Goal: Information Seeking & Learning: Check status

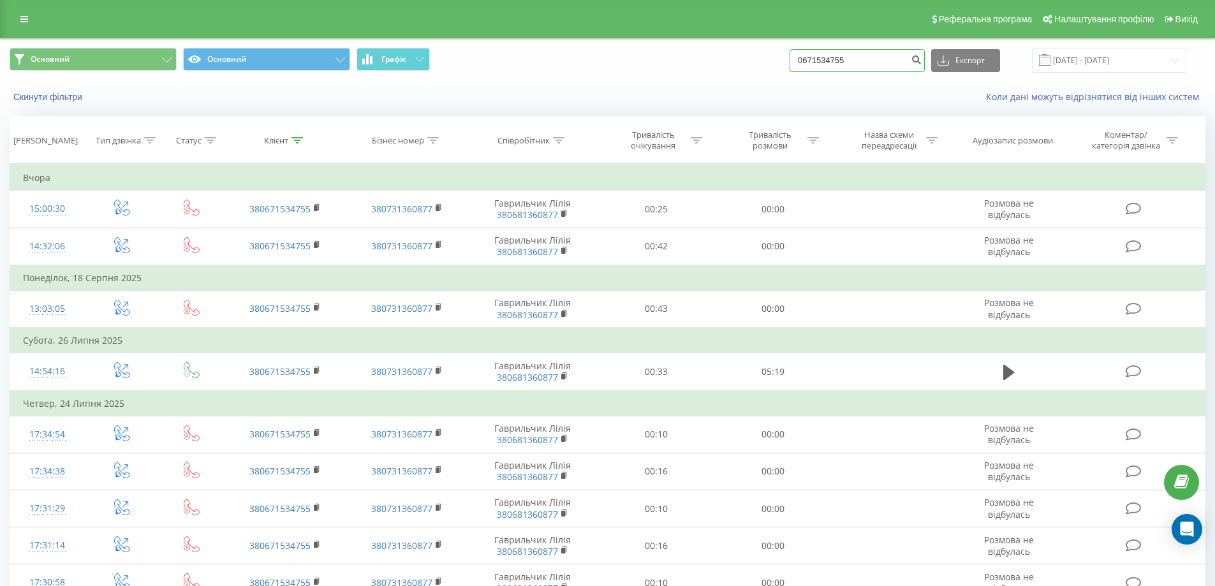
drag, startPoint x: 877, startPoint y: 64, endPoint x: 753, endPoint y: 65, distance: 123.7
click at [753, 65] on div "Основний Основний Графік 0671534755 Експорт .csv .xls .xlsx [DATE] - [DATE]" at bounding box center [608, 60] width 1196 height 25
paste input "0984784630"
type input "0984784630"
click at [922, 62] on icon "submit" at bounding box center [916, 58] width 11 height 8
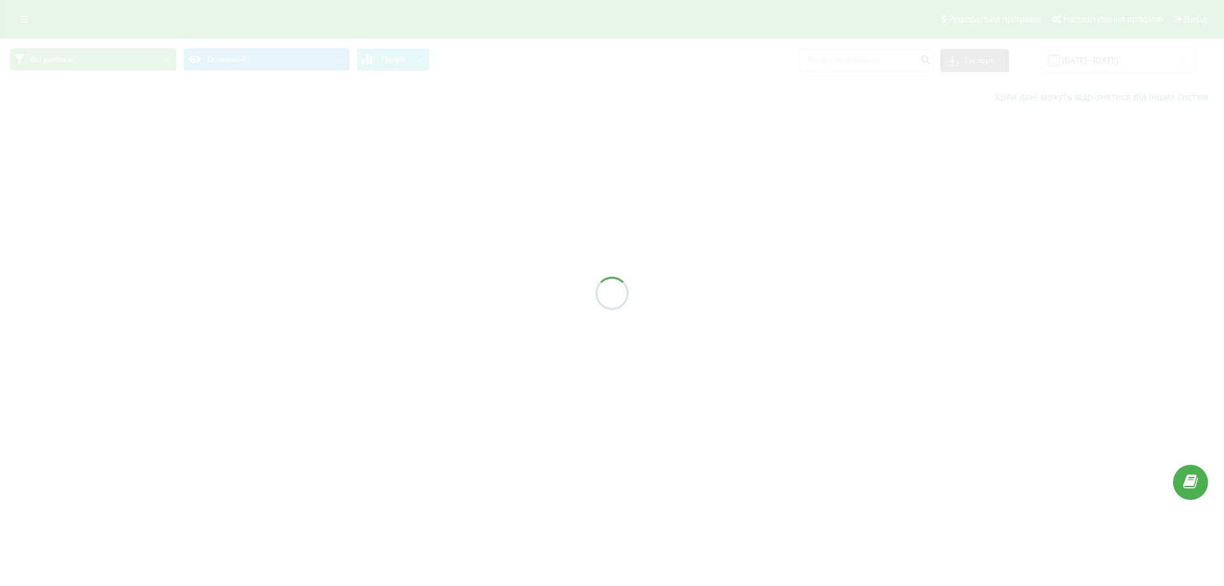
click at [1112, 64] on div at bounding box center [612, 293] width 1224 height 586
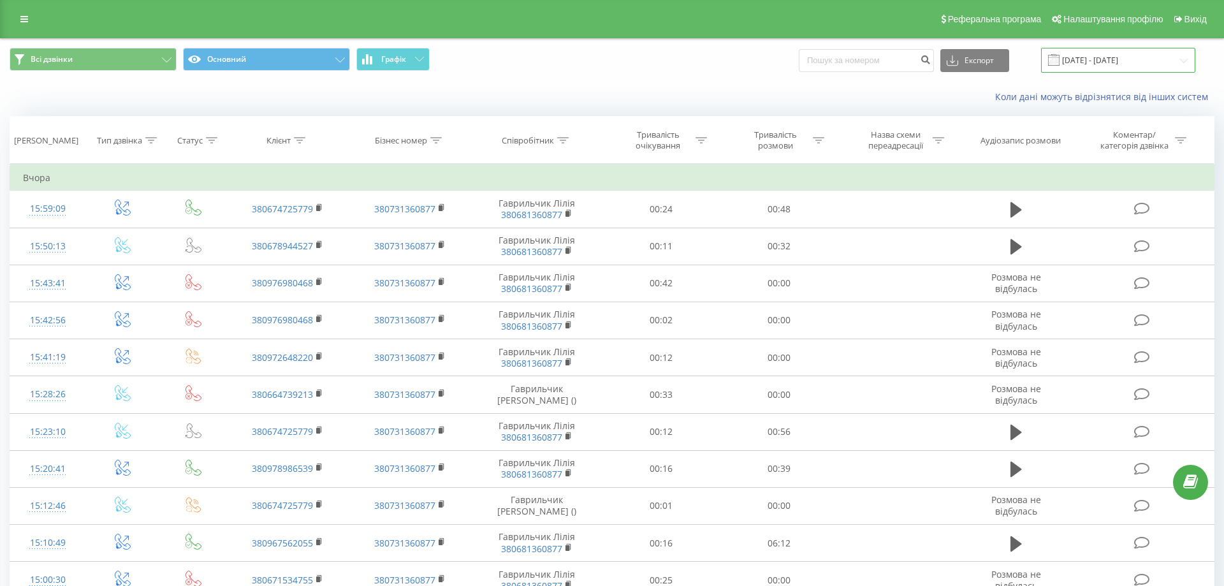
click at [1115, 60] on input "01.08.2025 - 31.08.2025" at bounding box center [1118, 60] width 154 height 25
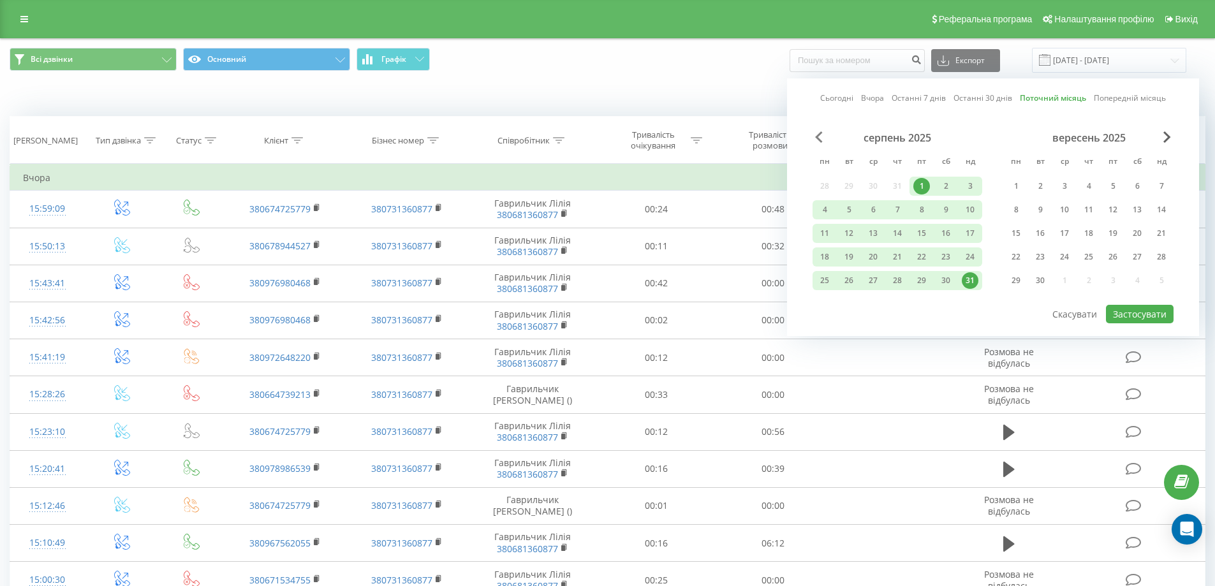
click at [819, 140] on span "Previous Month" at bounding box center [819, 136] width 8 height 11
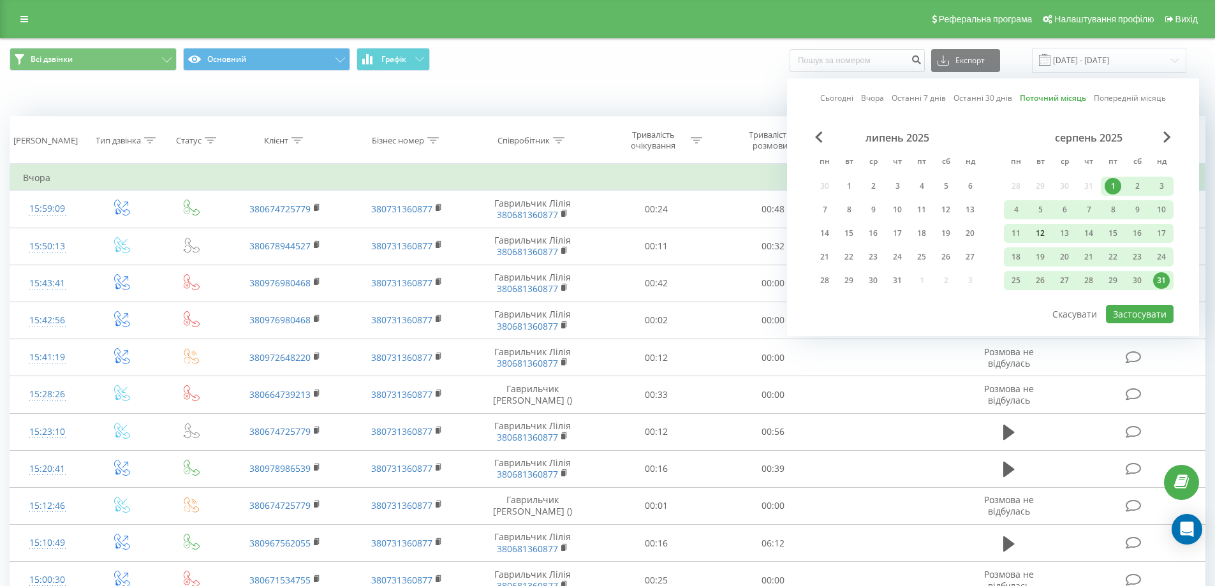
click at [1042, 230] on div "12" at bounding box center [1040, 233] width 17 height 17
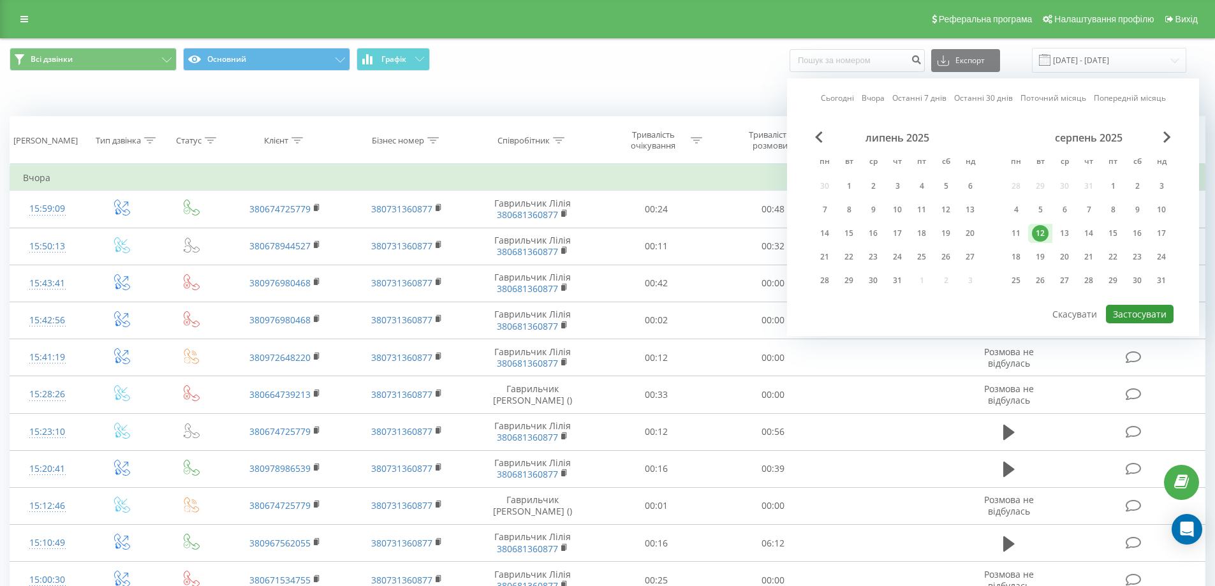
click at [1145, 311] on button "Застосувати" at bounding box center [1140, 314] width 68 height 18
type input "12.08.2025 - 12.08.2025"
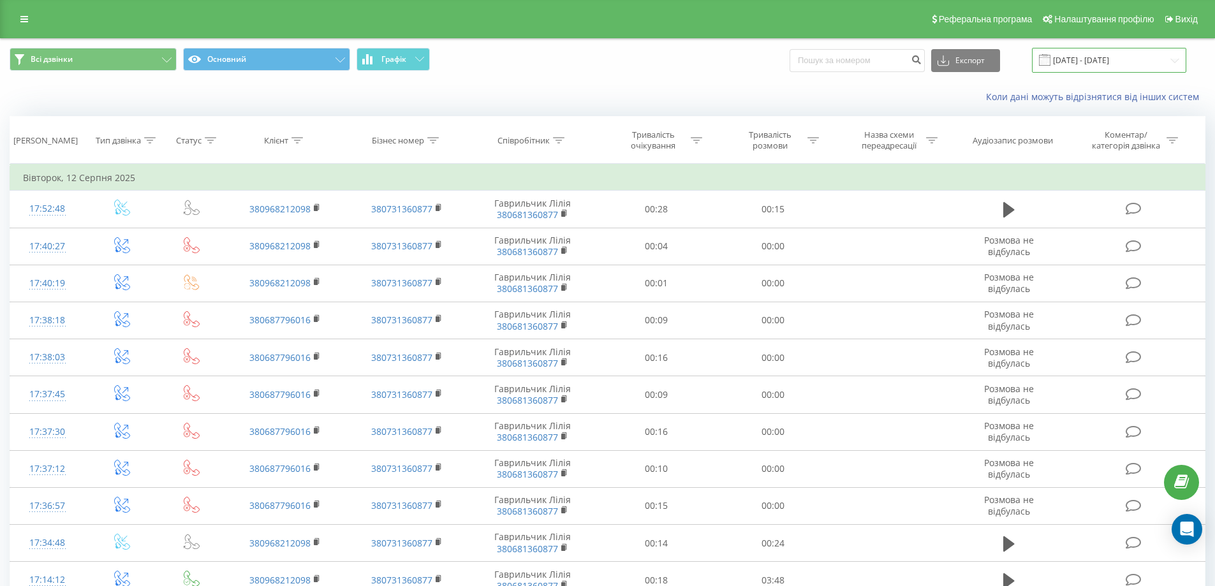
click at [1124, 62] on input "12.08.2025 - 12.08.2025" at bounding box center [1109, 60] width 154 height 25
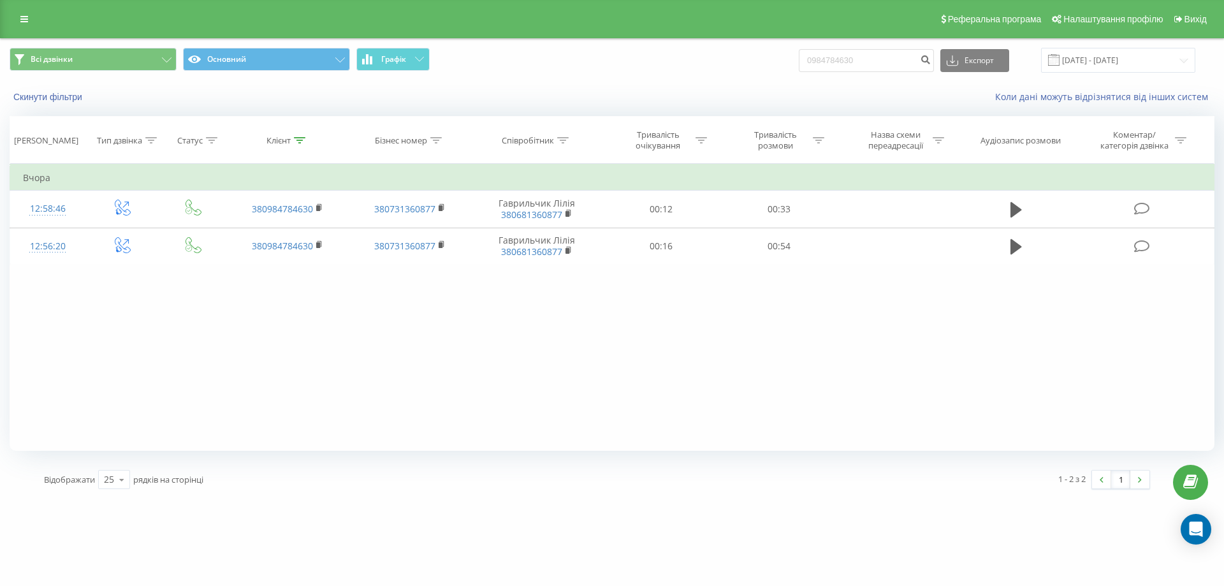
drag, startPoint x: 703, startPoint y: 45, endPoint x: 724, endPoint y: 51, distance: 22.4
click at [702, 47] on div "Всі дзвінки Основний Графік 0984784630 Експорт .csv .xls .xlsx [DATE] - [DATE]" at bounding box center [612, 60] width 1223 height 43
drag, startPoint x: 853, startPoint y: 61, endPoint x: 786, endPoint y: 75, distance: 68.9
click at [781, 66] on div "Всі дзвінки Основний Графік 0984784630 Експорт .csv .xls .xlsx 20.05.2025 - 20.…" at bounding box center [612, 60] width 1205 height 25
click at [730, 83] on div "Скинути фільтри Коли дані можуть відрізнятися вiд інших систем" at bounding box center [612, 97] width 1223 height 31
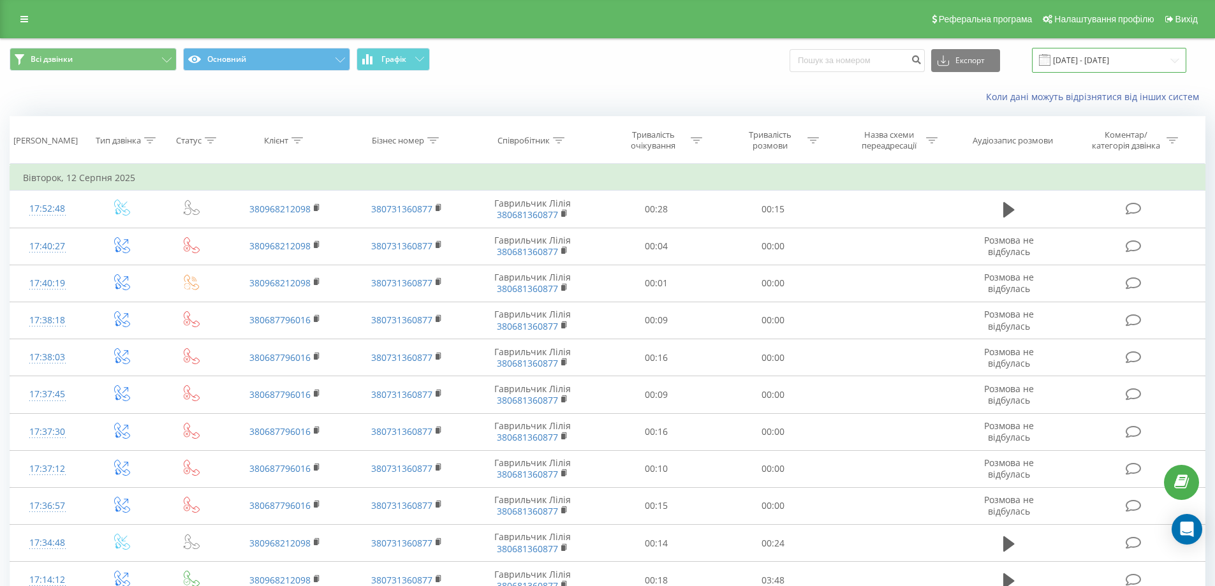
click at [1099, 55] on input "12.08.2025 - 12.08.2025" at bounding box center [1109, 60] width 154 height 25
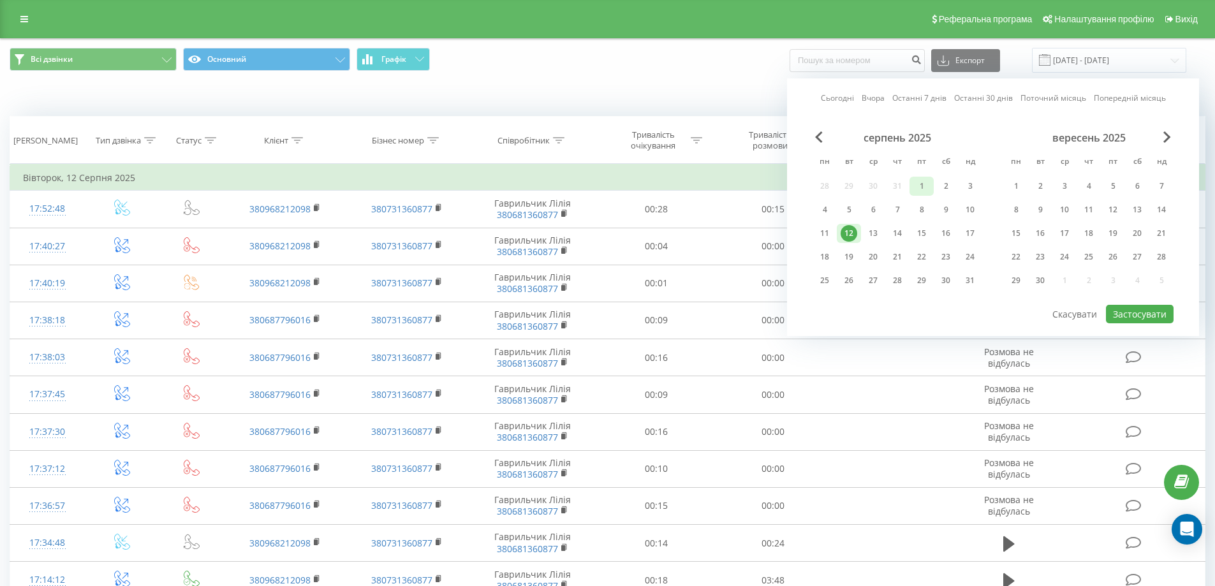
click at [920, 184] on div "1" at bounding box center [921, 186] width 17 height 17
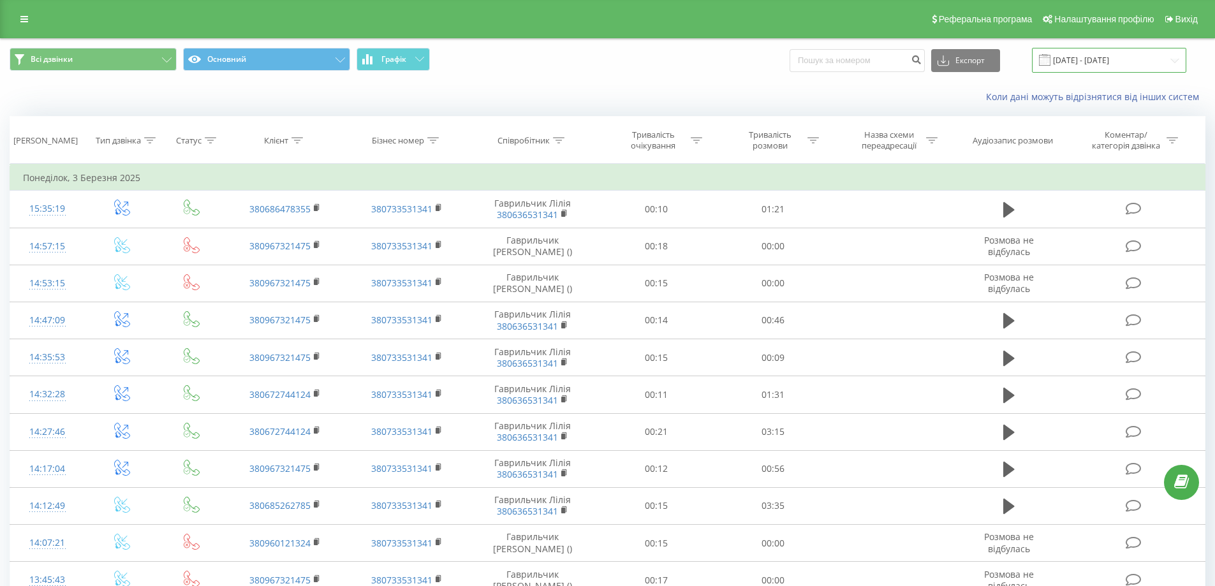
click at [1117, 58] on input "[DATE] - [DATE]" at bounding box center [1109, 60] width 154 height 25
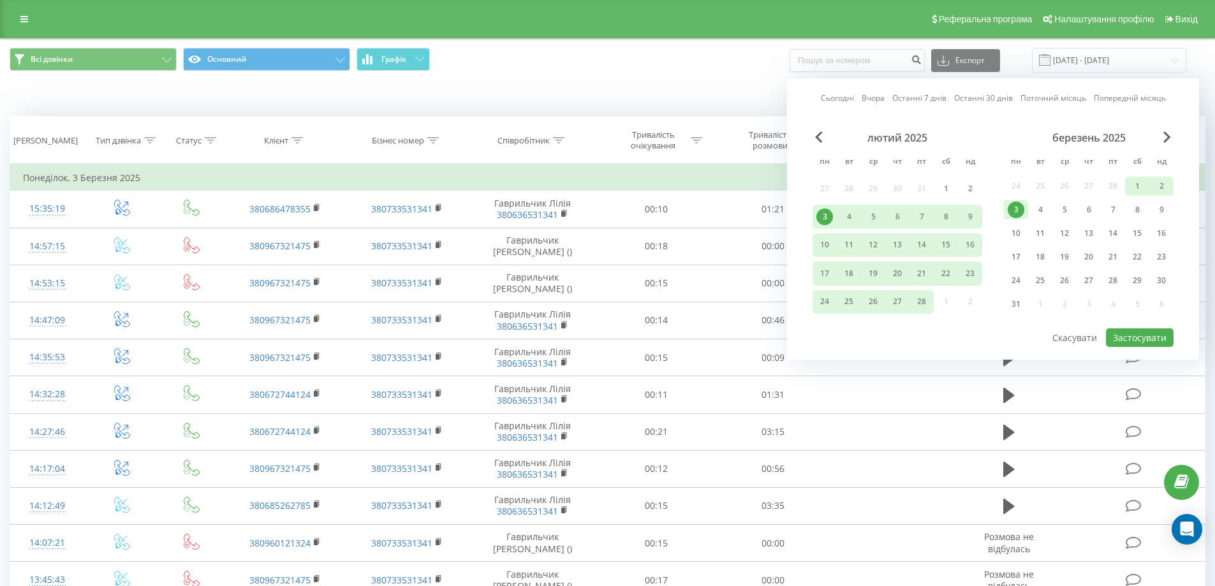
click at [1159, 138] on div "березень 2025" at bounding box center [1089, 137] width 170 height 13
click at [1164, 136] on span "Next Month" at bounding box center [1167, 136] width 8 height 11
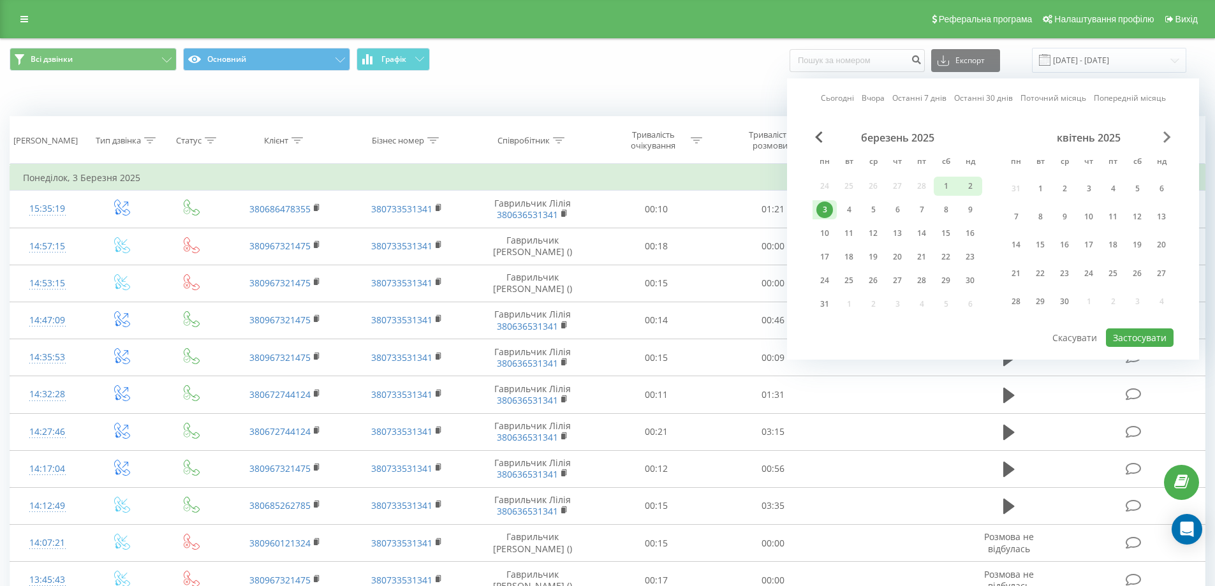
click at [1164, 136] on span "Next Month" at bounding box center [1167, 136] width 8 height 11
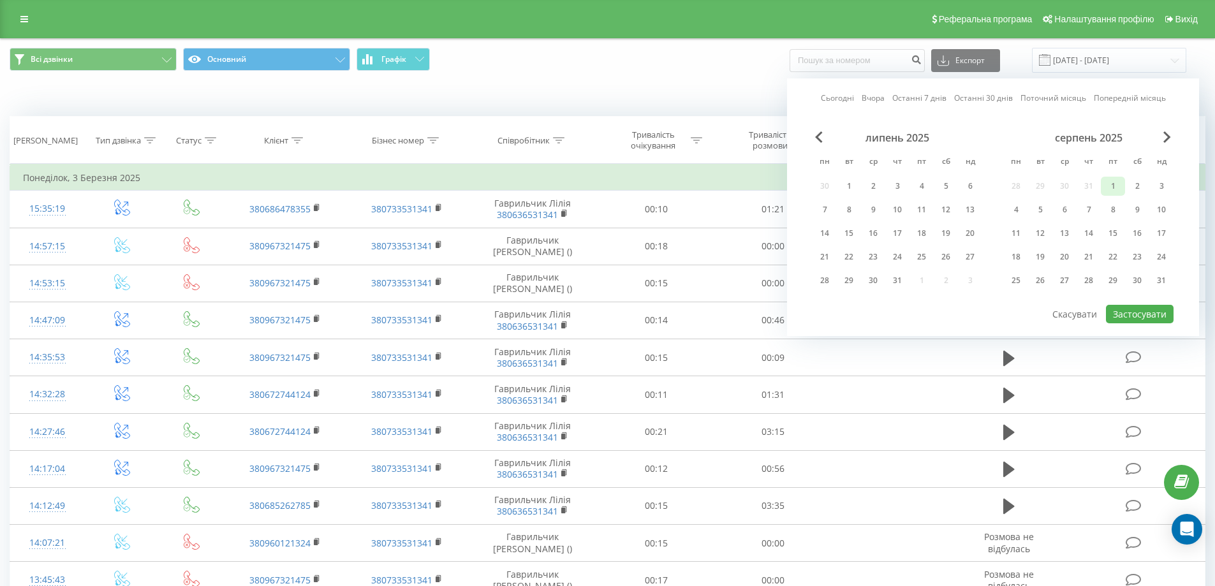
click at [1112, 182] on div "1" at bounding box center [1113, 186] width 17 height 17
click at [1157, 277] on div "31" at bounding box center [1161, 280] width 17 height 17
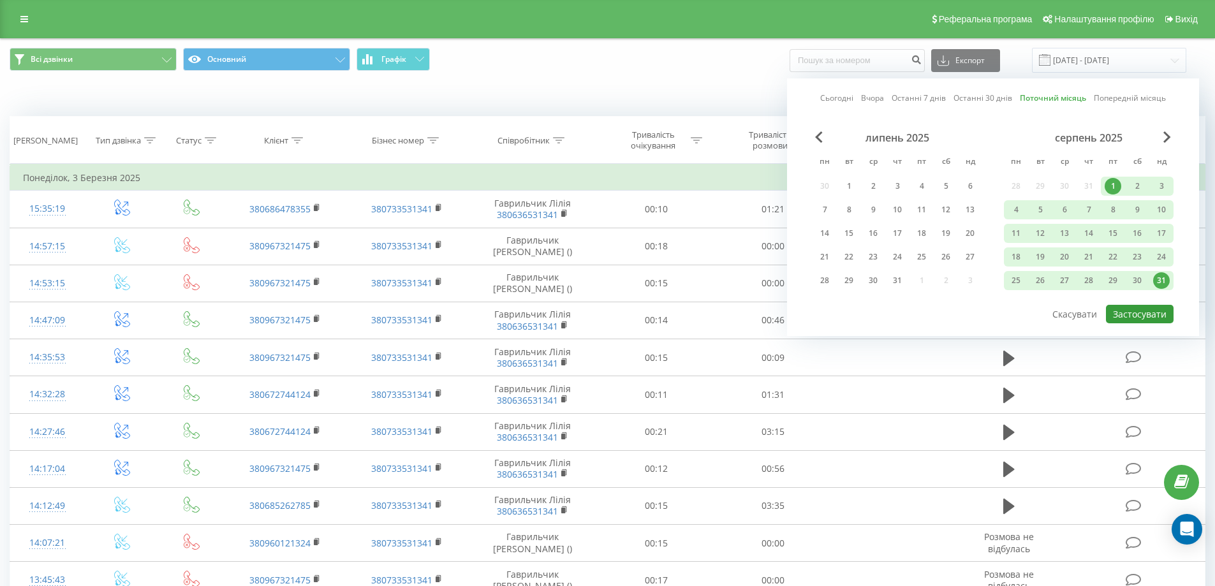
click at [1152, 311] on button "Застосувати" at bounding box center [1140, 314] width 68 height 18
type input "01.08.2025 - 31.08.2025"
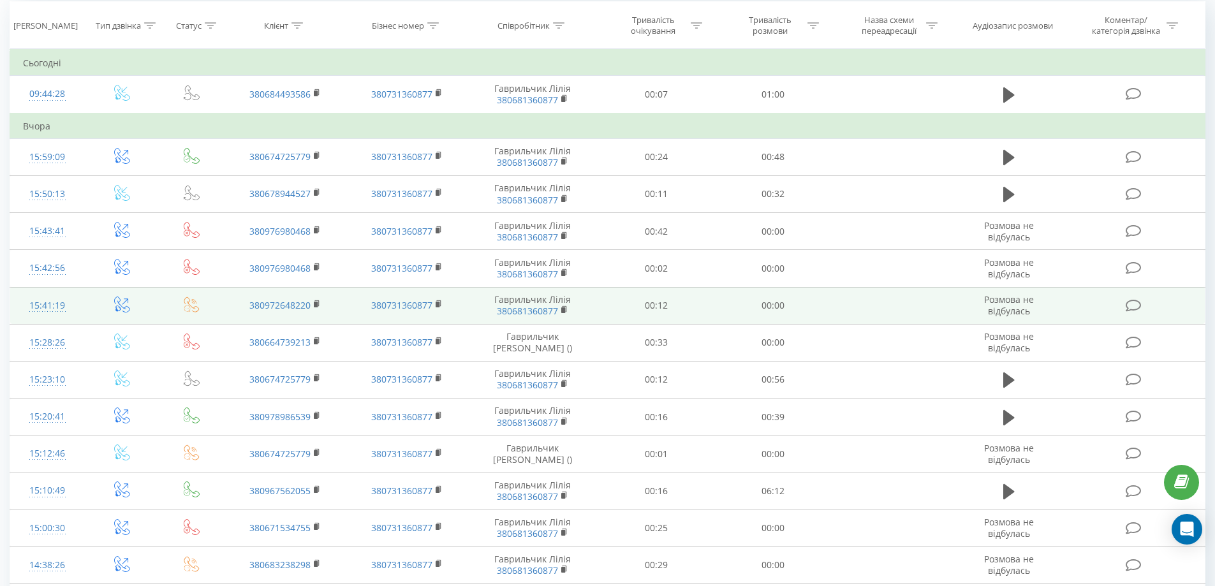
scroll to position [64, 0]
